Goal: Transaction & Acquisition: Purchase product/service

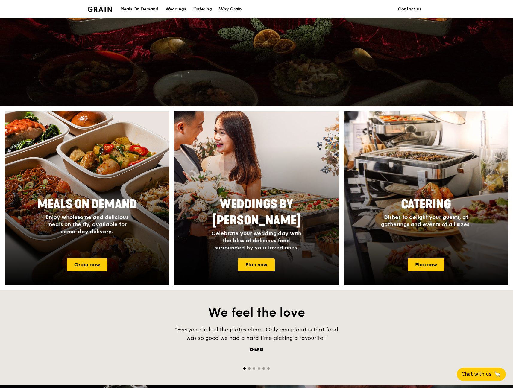
scroll to position [150, 0]
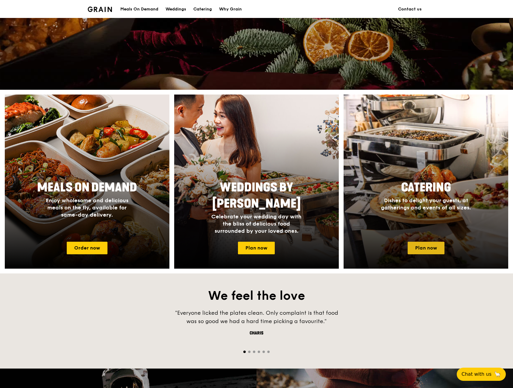
click at [427, 247] on link "Plan now" at bounding box center [426, 248] width 37 height 13
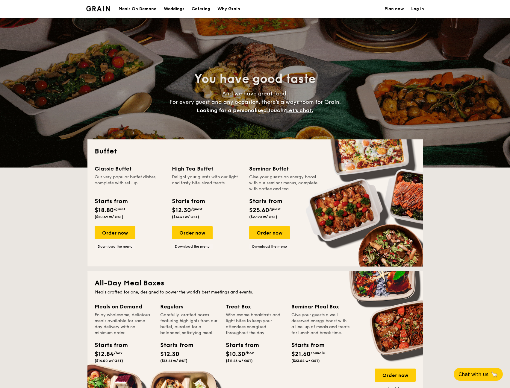
select select
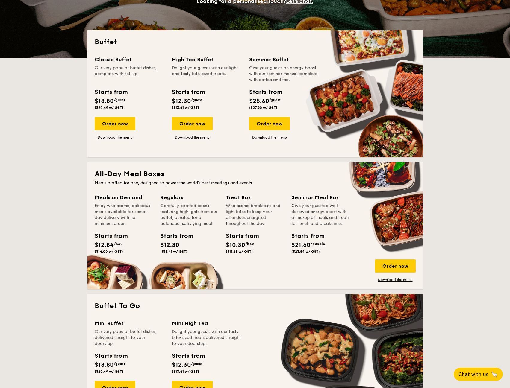
scroll to position [120, 0]
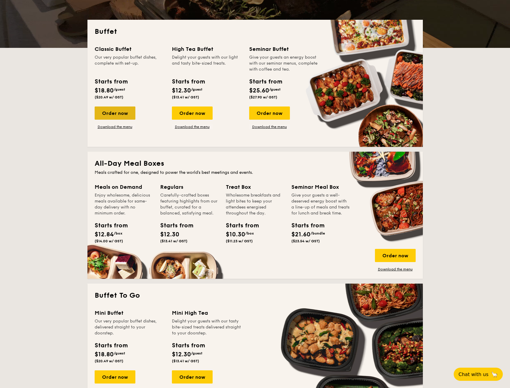
click at [122, 111] on div "Order now" at bounding box center [115, 113] width 41 height 13
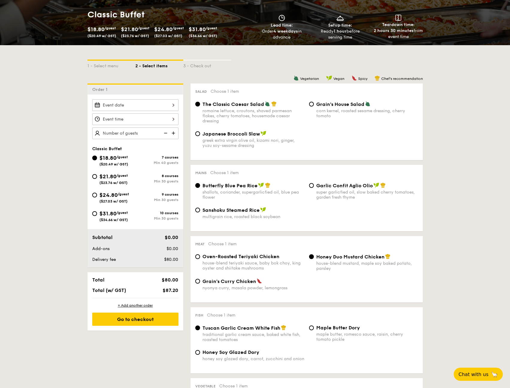
scroll to position [90, 0]
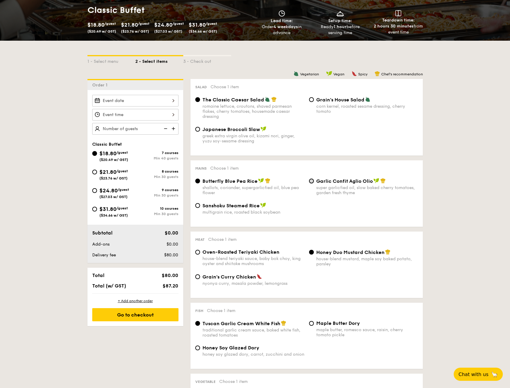
click at [310, 183] on input "Garlic Confit Aglio Olio super garlicfied oil, slow baked cherry tomatoes, gard…" at bounding box center [311, 181] width 5 height 5
radio input "true"
click at [198, 131] on input "Japanese Broccoli Slaw greek extra virgin olive oil, kizami [PERSON_NAME], yuzu…" at bounding box center [197, 129] width 5 height 5
radio input "true"
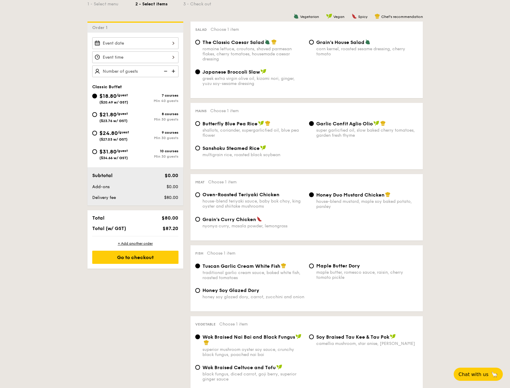
scroll to position [150, 0]
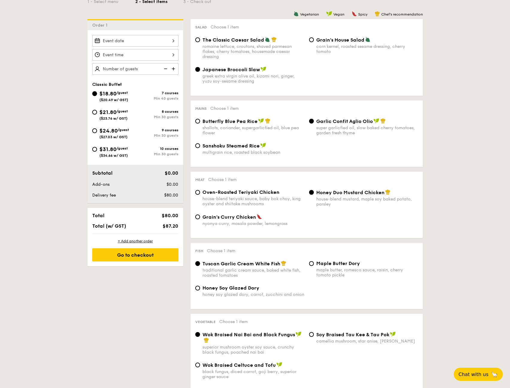
click at [203, 193] on span "Oven-Roasted Teriyaki Chicken" at bounding box center [240, 193] width 77 height 6
click at [200, 193] on input "Oven-Roasted Teriyaki Chicken house-blend teriyaki sauce, baby bok choy, king o…" at bounding box center [197, 192] width 5 height 5
radio input "true"
click at [312, 266] on div "Maple Butter Dory maple butter, romesco sauce, raisin, cherry tomato pickle" at bounding box center [364, 269] width 114 height 17
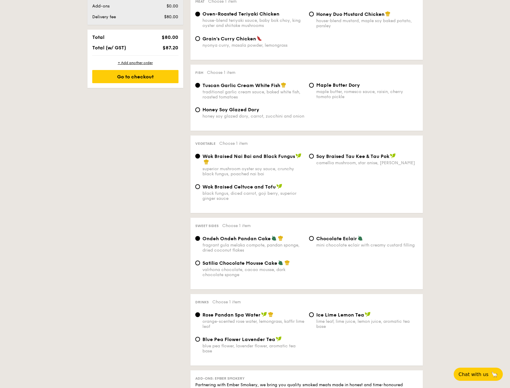
scroll to position [329, 0]
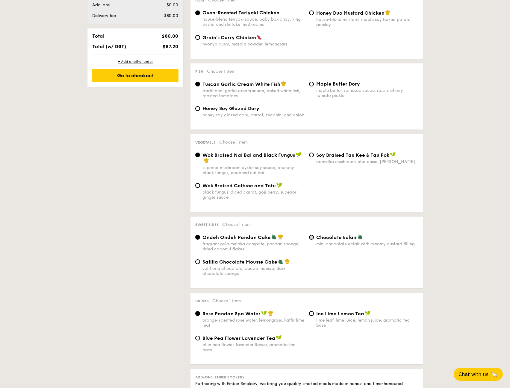
click at [313, 237] on input "Chocolate Eclair mini chocolate eclair with creamy custard filling" at bounding box center [311, 237] width 5 height 5
radio input "true"
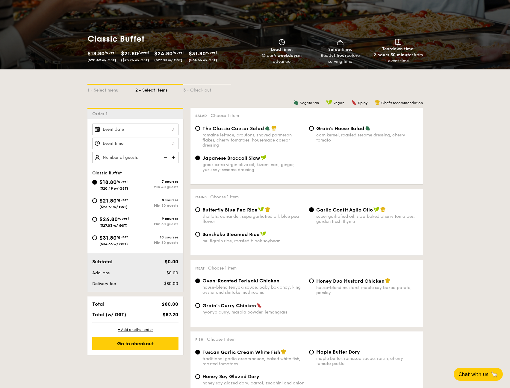
scroll to position [60, 0]
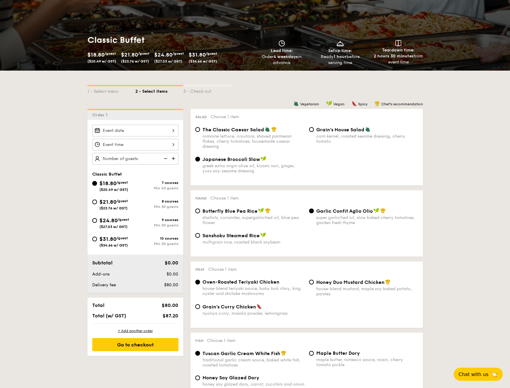
click at [174, 157] on img at bounding box center [174, 158] width 9 height 11
type input "40 guests"
click at [96, 201] on input "$21.80 /guest ($23.76 w/ GST) 8 courses Min 30 guests" at bounding box center [94, 202] width 5 height 5
radio input "true"
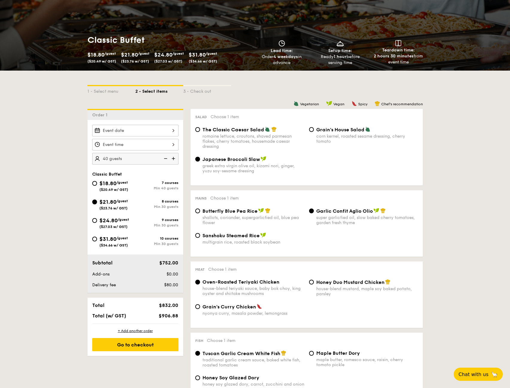
radio input "true"
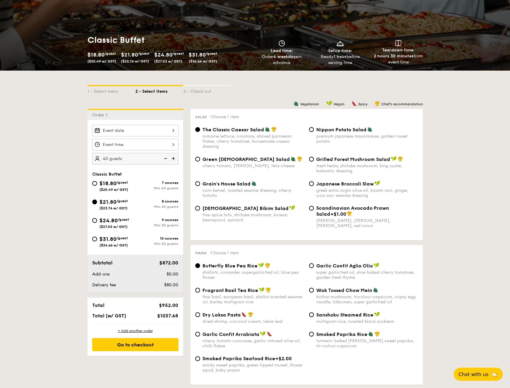
click at [164, 160] on img at bounding box center [165, 158] width 9 height 11
type input "30 guests"
click at [97, 184] on input "$18.80 /guest ($20.49 w/ GST) 7 courses Min 40 guests" at bounding box center [94, 183] width 5 height 5
radio input "true"
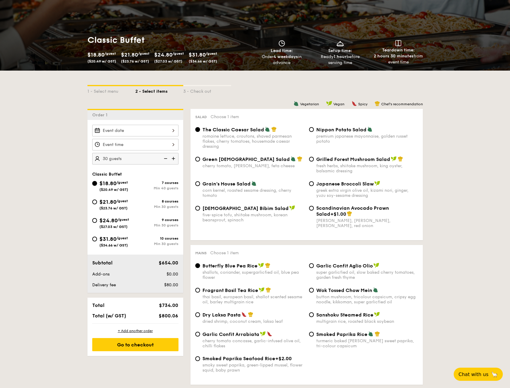
radio input "true"
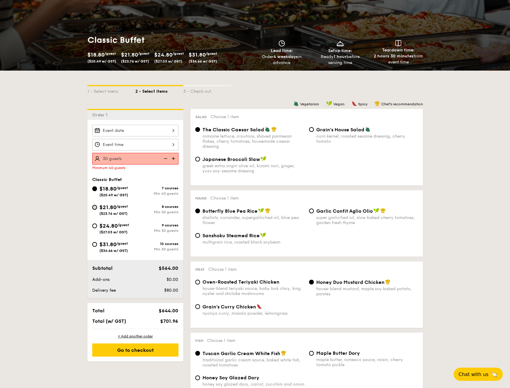
click at [96, 208] on input "$21.80 /guest ($23.76 w/ GST) 8 courses Min 30 guests" at bounding box center [94, 207] width 5 height 5
radio input "true"
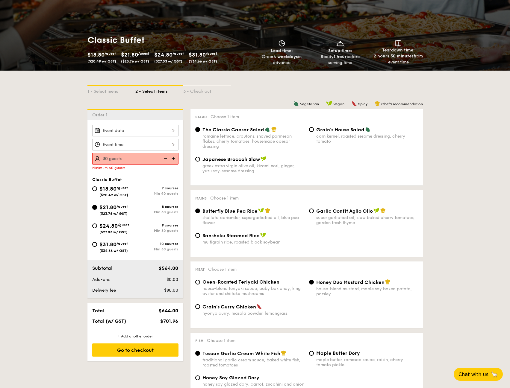
radio input "true"
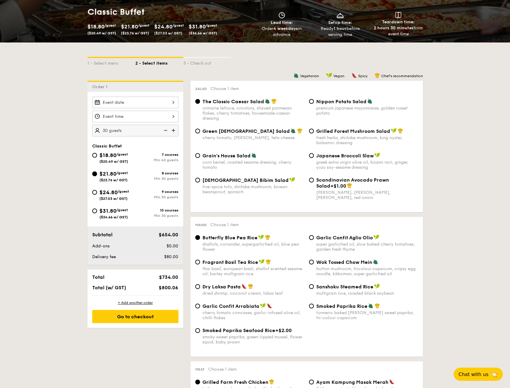
scroll to position [90, 0]
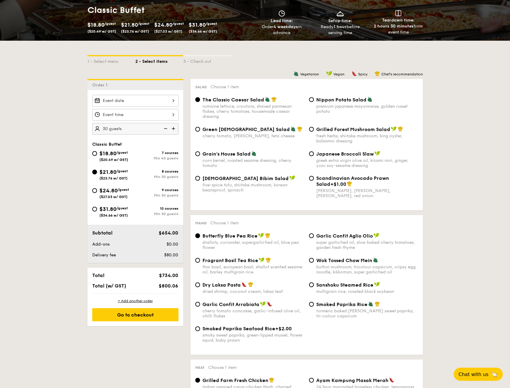
click at [223, 261] on span "Fragrant Basil Tea Rice" at bounding box center [230, 261] width 56 height 6
click at [200, 261] on input "Fragrant Basil Tea Rice thai basil, european basil, shallot scented sesame oil,…" at bounding box center [197, 260] width 5 height 5
radio input "true"
click at [314, 155] on input "Japanese Broccoli Slaw greek extra virgin olive oil, kizami [PERSON_NAME], yuzu…" at bounding box center [311, 154] width 5 height 5
radio input "true"
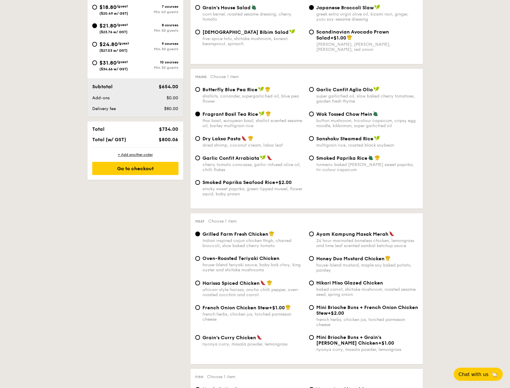
scroll to position [240, 0]
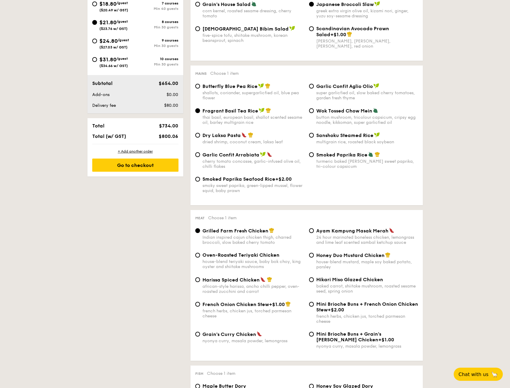
click at [314, 90] on div "Garlic Confit Aglio Olio super garlicfied oil, slow baked cherry tomatoes, gard…" at bounding box center [364, 91] width 114 height 17
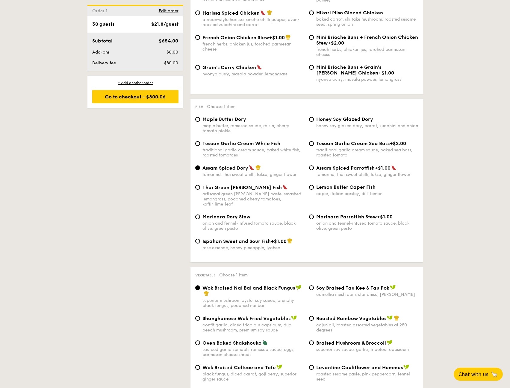
scroll to position [509, 0]
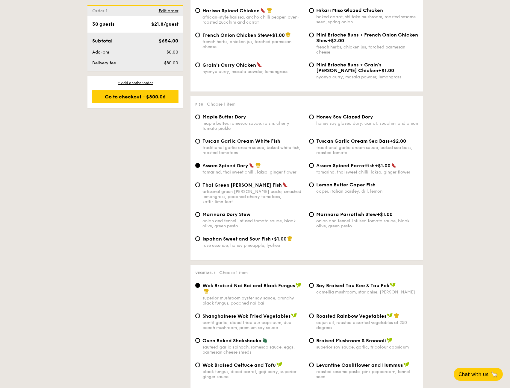
click at [237, 143] on span "Tuscan Garlic Cream White Fish" at bounding box center [241, 141] width 78 height 6
click at [200, 143] on input "Tuscan Garlic Cream White Fish traditional garlic cream sauce, baked white fish…" at bounding box center [197, 141] width 5 height 5
radio input "true"
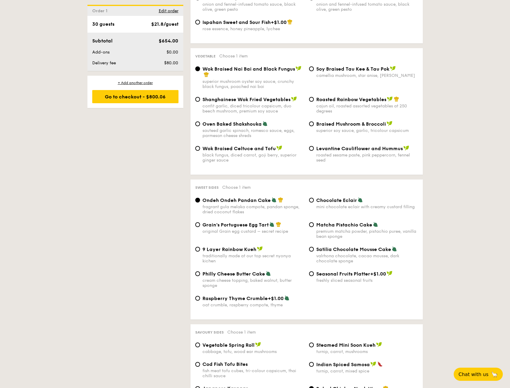
scroll to position [749, 0]
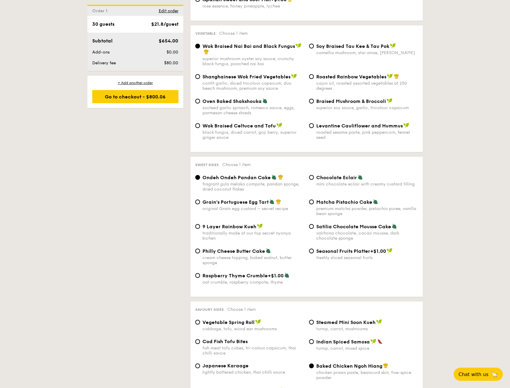
click at [314, 175] on div "Chocolate Eclair mini chocolate eclair with creamy custard filling" at bounding box center [364, 181] width 114 height 12
click at [322, 175] on span "Chocolate Eclair" at bounding box center [336, 178] width 41 height 6
click at [314, 175] on input "Chocolate Eclair mini chocolate eclair with creamy custard filling" at bounding box center [311, 177] width 5 height 5
radio input "true"
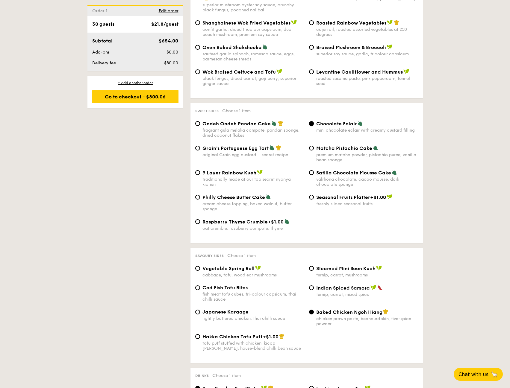
scroll to position [839, 0]
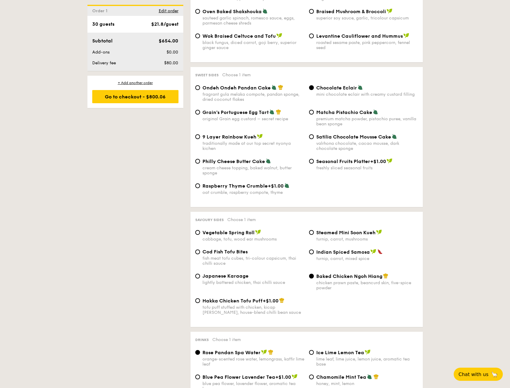
click at [238, 273] on span "Japanese Karaage" at bounding box center [225, 276] width 46 height 6
click at [200, 274] on input "Japanese Karaage lightly battered chicken, thai chilli sauce" at bounding box center [197, 276] width 5 height 5
radio input "true"
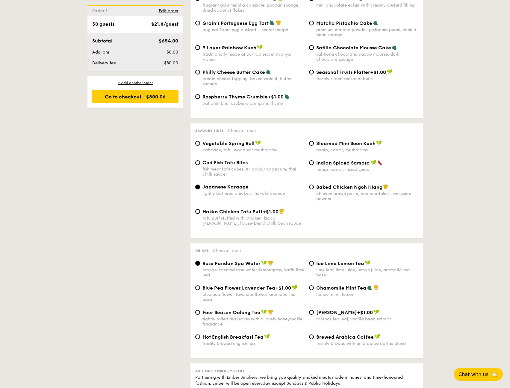
scroll to position [928, 0]
click at [221, 316] on div "tightly rolled tea leaves with a lovely honeysuckle fragrance" at bounding box center [253, 321] width 102 height 10
click at [200, 312] on input "Four Season Oolong Tea tightly rolled tea leaves with a lovely honeysuckle frag…" at bounding box center [197, 312] width 5 height 5
radio input "true"
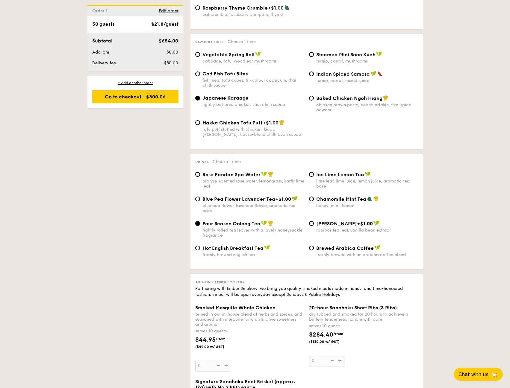
scroll to position [1018, 0]
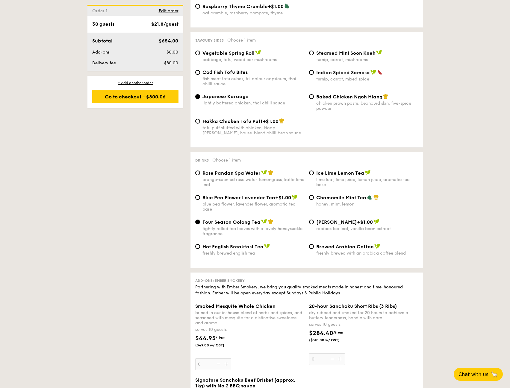
click at [214, 170] on span "Rose Pandan Spa Water" at bounding box center [231, 173] width 58 height 6
click at [200, 171] on input "Rose Pandan Spa Water orange-scented rose water, lemongrass, kaffir lime leaf" at bounding box center [197, 173] width 5 height 5
radio input "true"
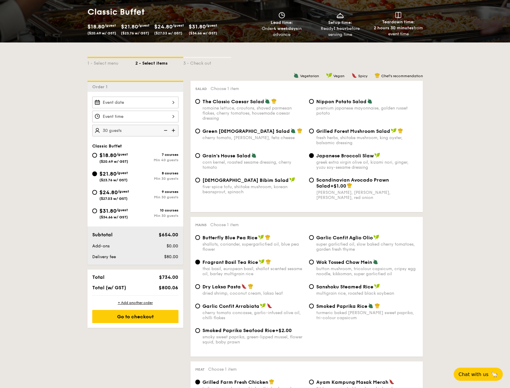
scroll to position [90, 0]
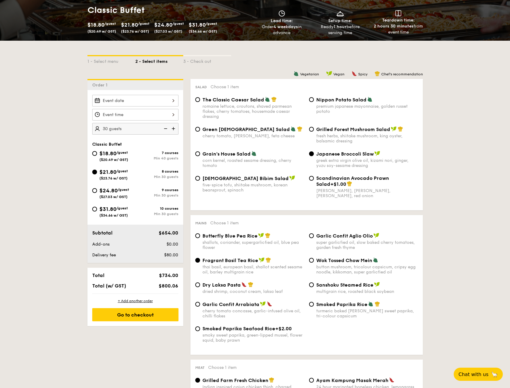
click at [178, 127] on img at bounding box center [174, 128] width 9 height 11
type input "35 guests"
click at [93, 153] on input "$18.80 /guest ($20.49 w/ GST) 7 courses Min 40 guests" at bounding box center [94, 153] width 5 height 5
radio input "true"
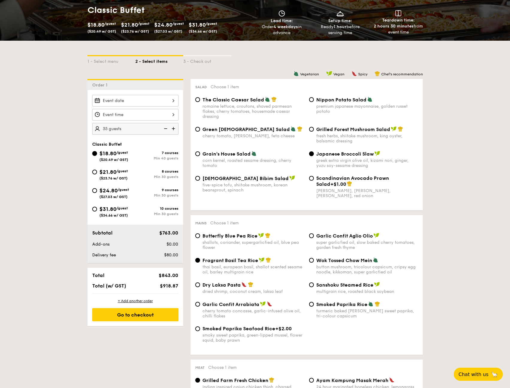
radio input "true"
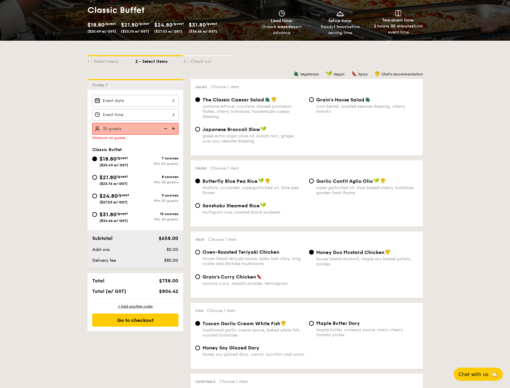
click at [176, 129] on img at bounding box center [174, 128] width 9 height 11
type input "40 guests"
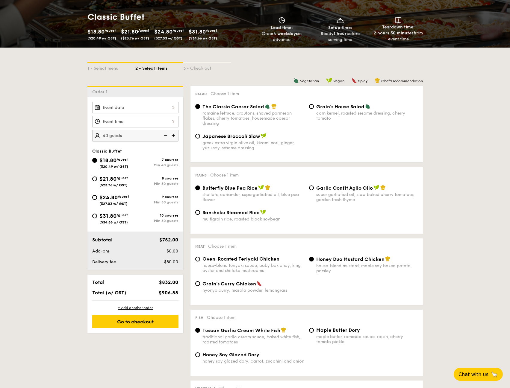
scroll to position [0, 0]
